Goal: Check status: Check status

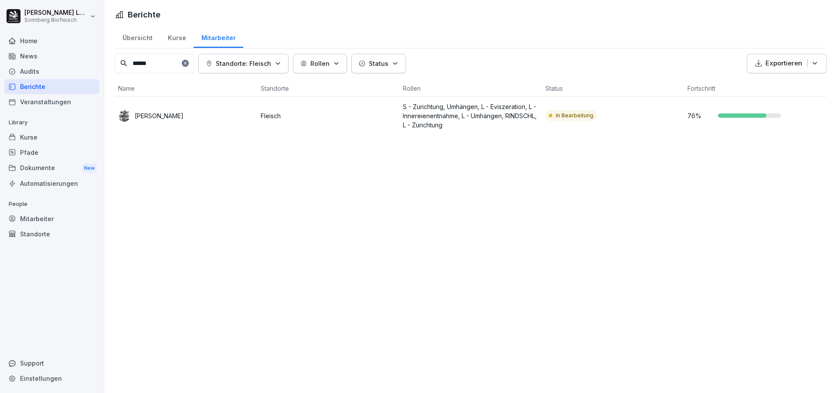
drag, startPoint x: 153, startPoint y: 68, endPoint x: 88, endPoint y: 55, distance: 66.3
click at [87, 55] on div "Anna-Maria Lumetsberger Sonnberg Biofleisch Home News Audits Berichte Veranstal…" at bounding box center [418, 196] width 837 height 393
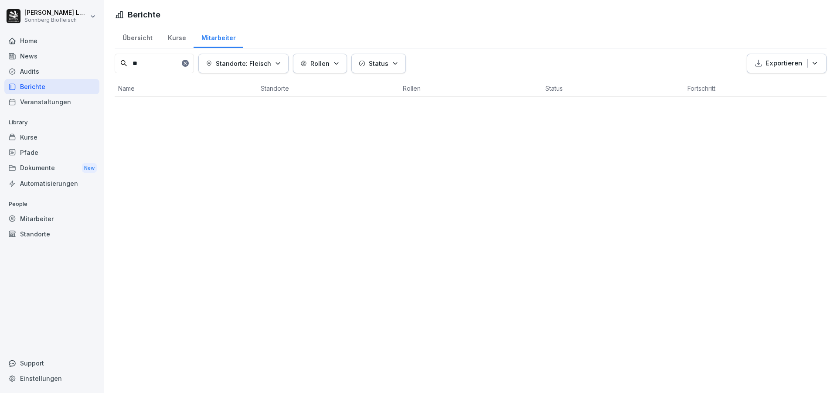
type input "*"
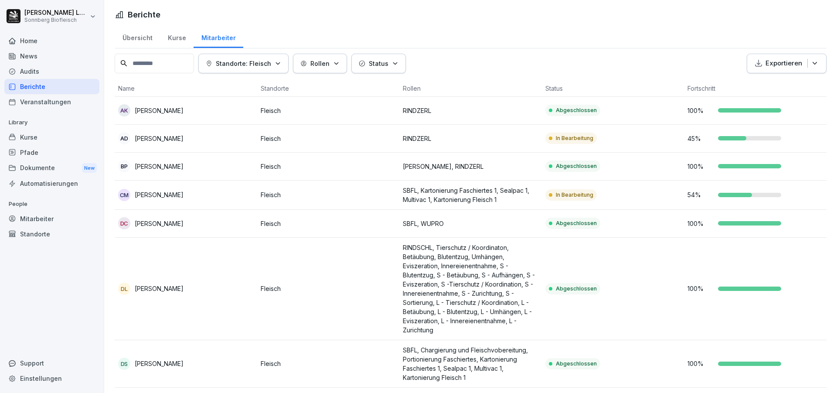
click at [38, 216] on div "Mitarbeiter" at bounding box center [51, 218] width 95 height 15
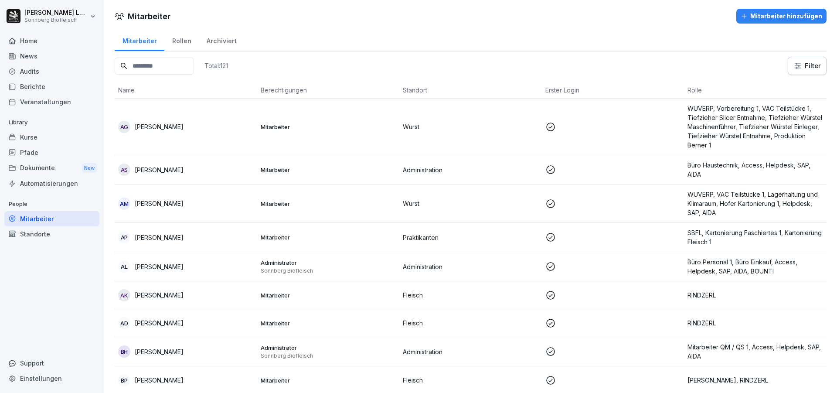
click at [182, 68] on input at bounding box center [154, 66] width 79 height 17
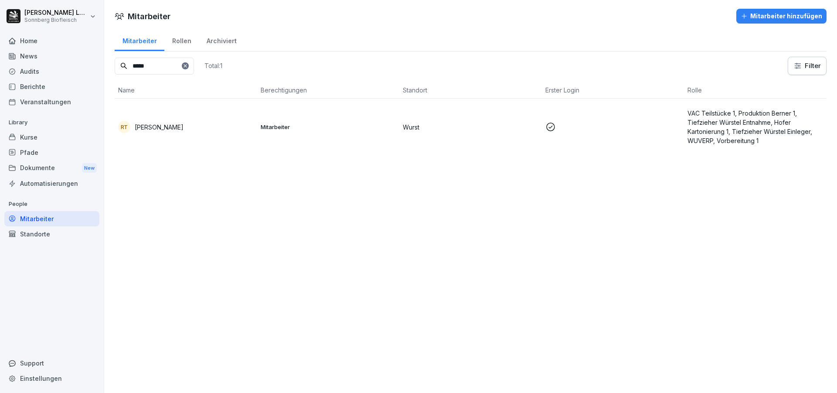
type input "*****"
click at [196, 134] on td "RT Radka Toncheva" at bounding box center [186, 127] width 143 height 57
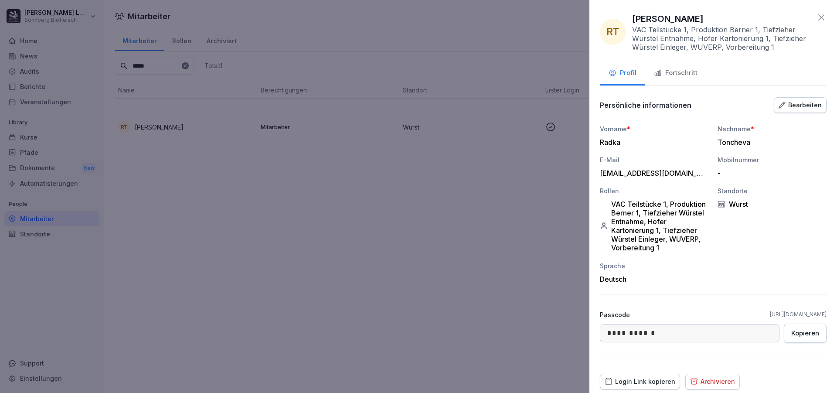
click at [659, 72] on icon "button" at bounding box center [658, 73] width 6 height 6
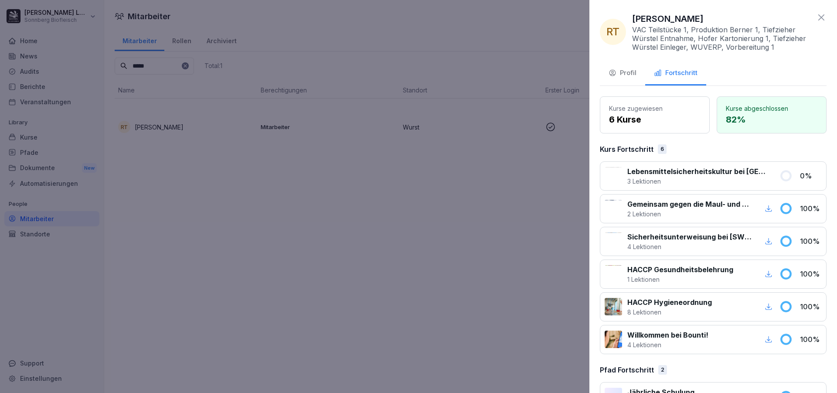
scroll to position [63, 0]
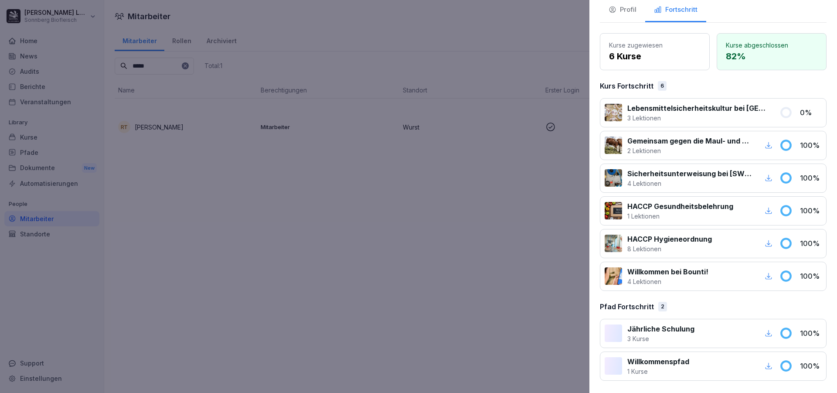
click at [399, 280] on div at bounding box center [418, 196] width 837 height 393
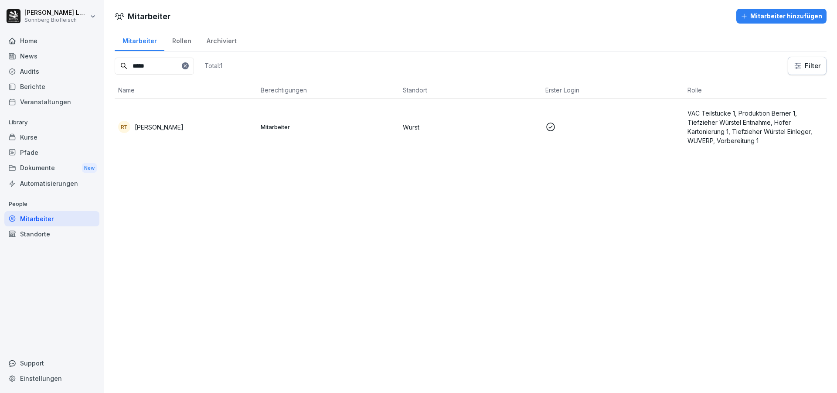
click at [48, 45] on div "Home" at bounding box center [51, 40] width 95 height 15
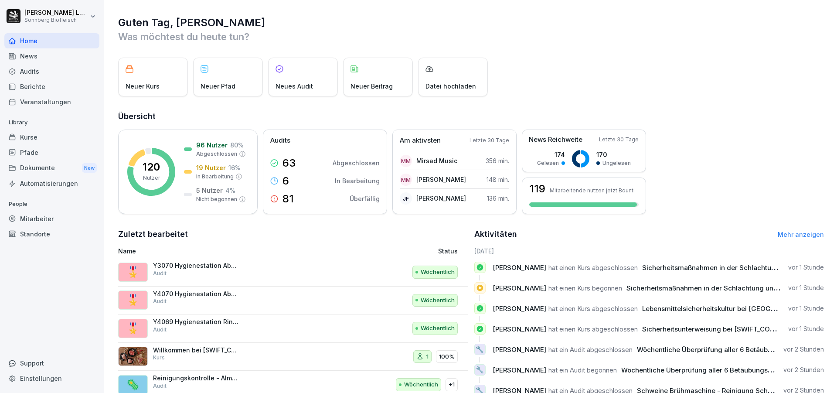
click at [47, 222] on div "Mitarbeiter" at bounding box center [51, 218] width 95 height 15
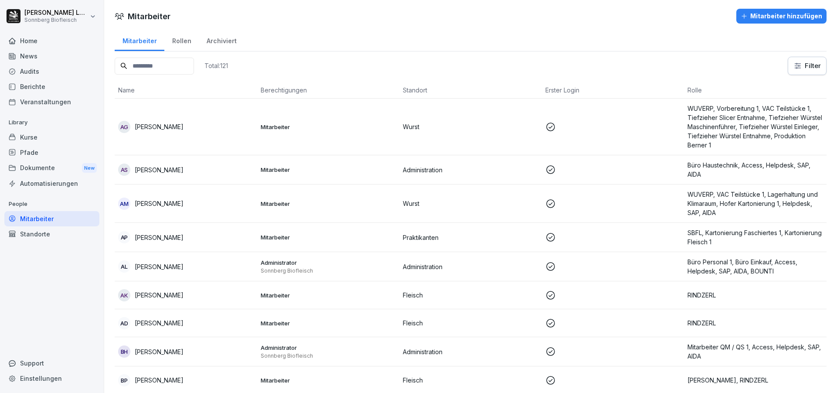
click at [170, 67] on input at bounding box center [154, 66] width 79 height 17
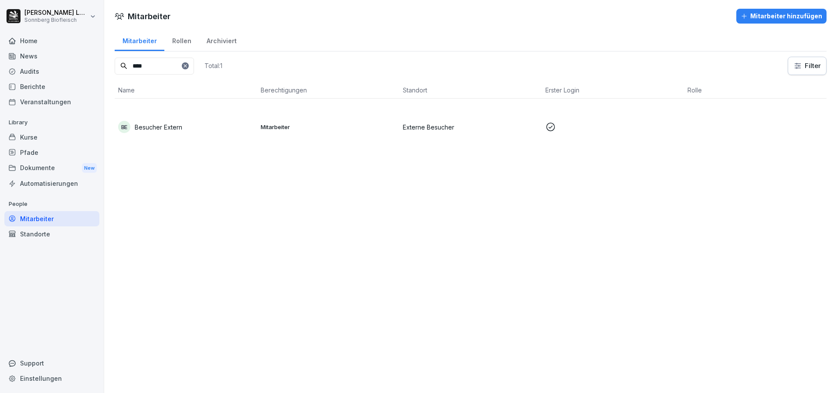
type input "****"
click at [189, 126] on div "BE Besucher Extern" at bounding box center [186, 127] width 136 height 12
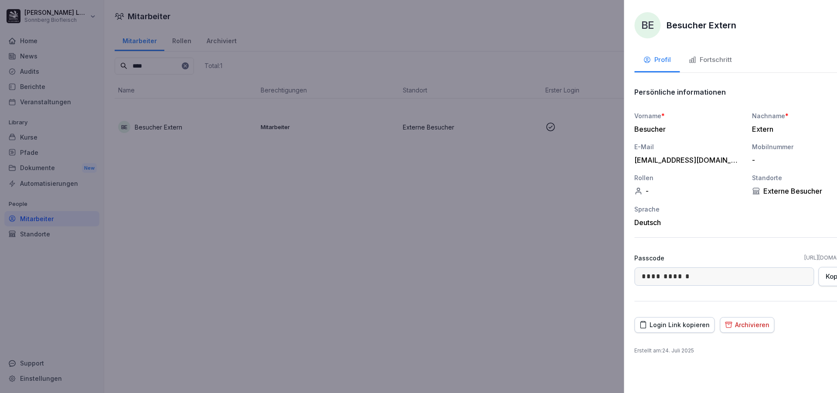
click at [189, 126] on div at bounding box center [418, 196] width 837 height 393
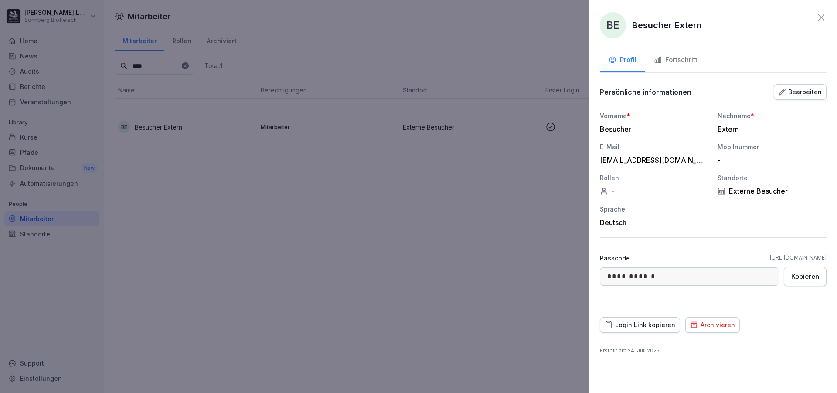
click at [682, 61] on div "Fortschritt" at bounding box center [676, 60] width 44 height 10
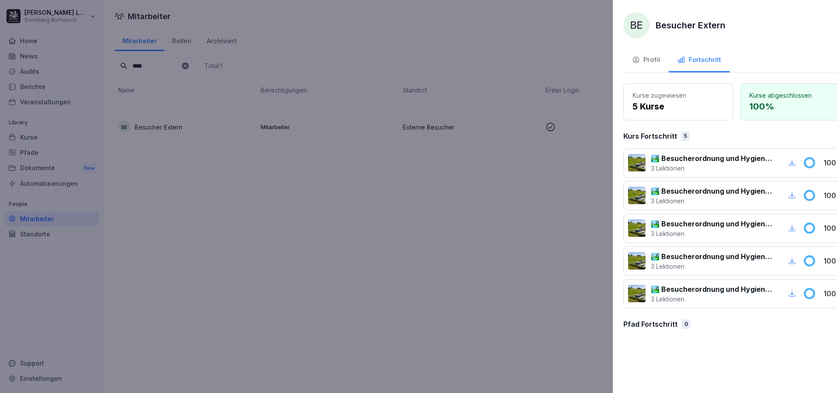
click at [40, 139] on div at bounding box center [418, 196] width 837 height 393
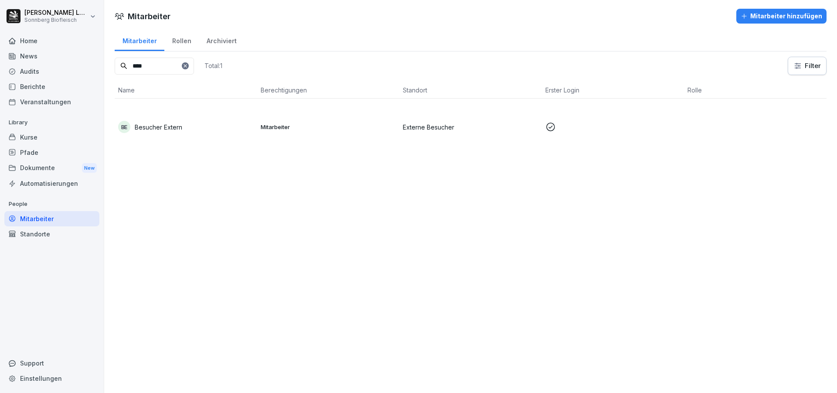
click at [38, 137] on div "Kurse" at bounding box center [51, 137] width 95 height 15
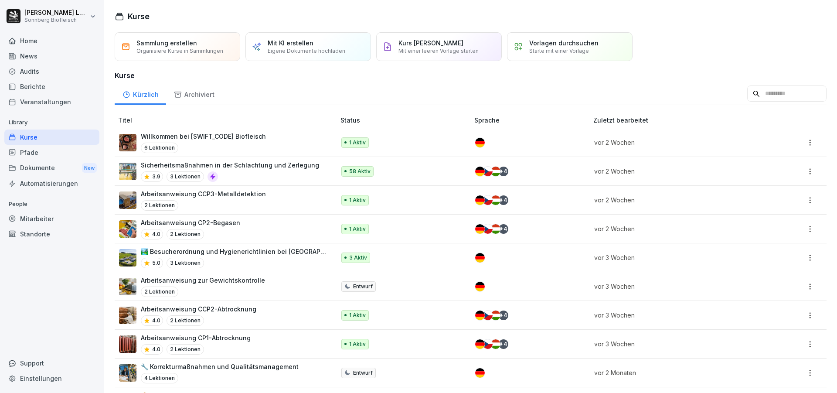
click at [767, 96] on input at bounding box center [786, 93] width 79 height 17
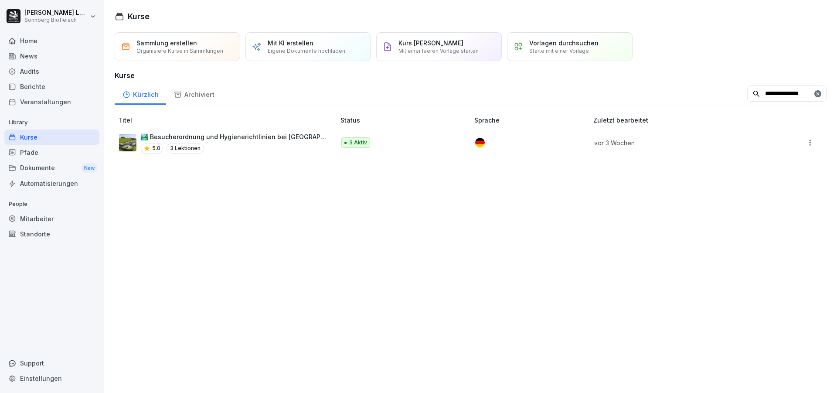
type input "**********"
click at [250, 154] on div "🏞️ Besucherordnung und Hygienerichtlinien bei Sonnberg 5.0 3 Lektionen" at bounding box center [234, 142] width 186 height 21
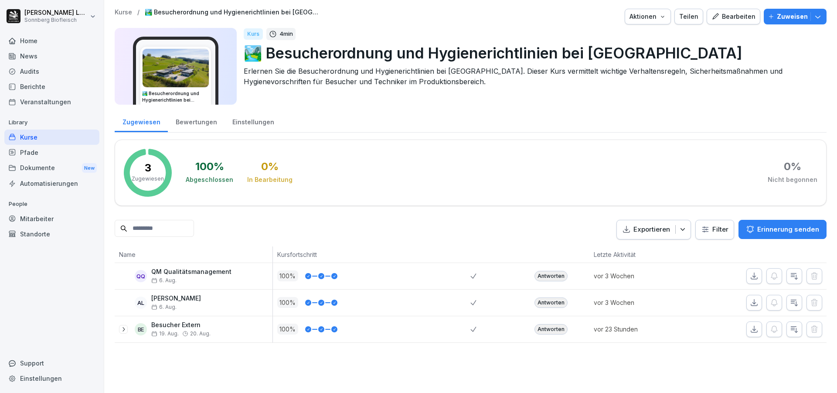
click at [121, 330] on icon at bounding box center [123, 329] width 7 height 7
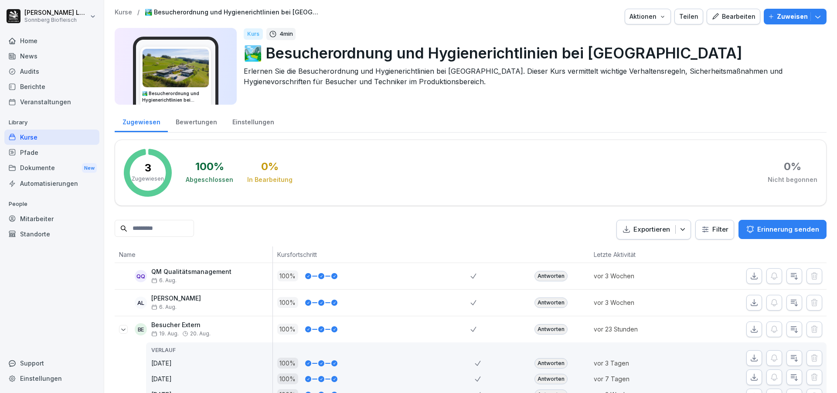
scroll to position [55, 0]
